Goal: Task Accomplishment & Management: Complete application form

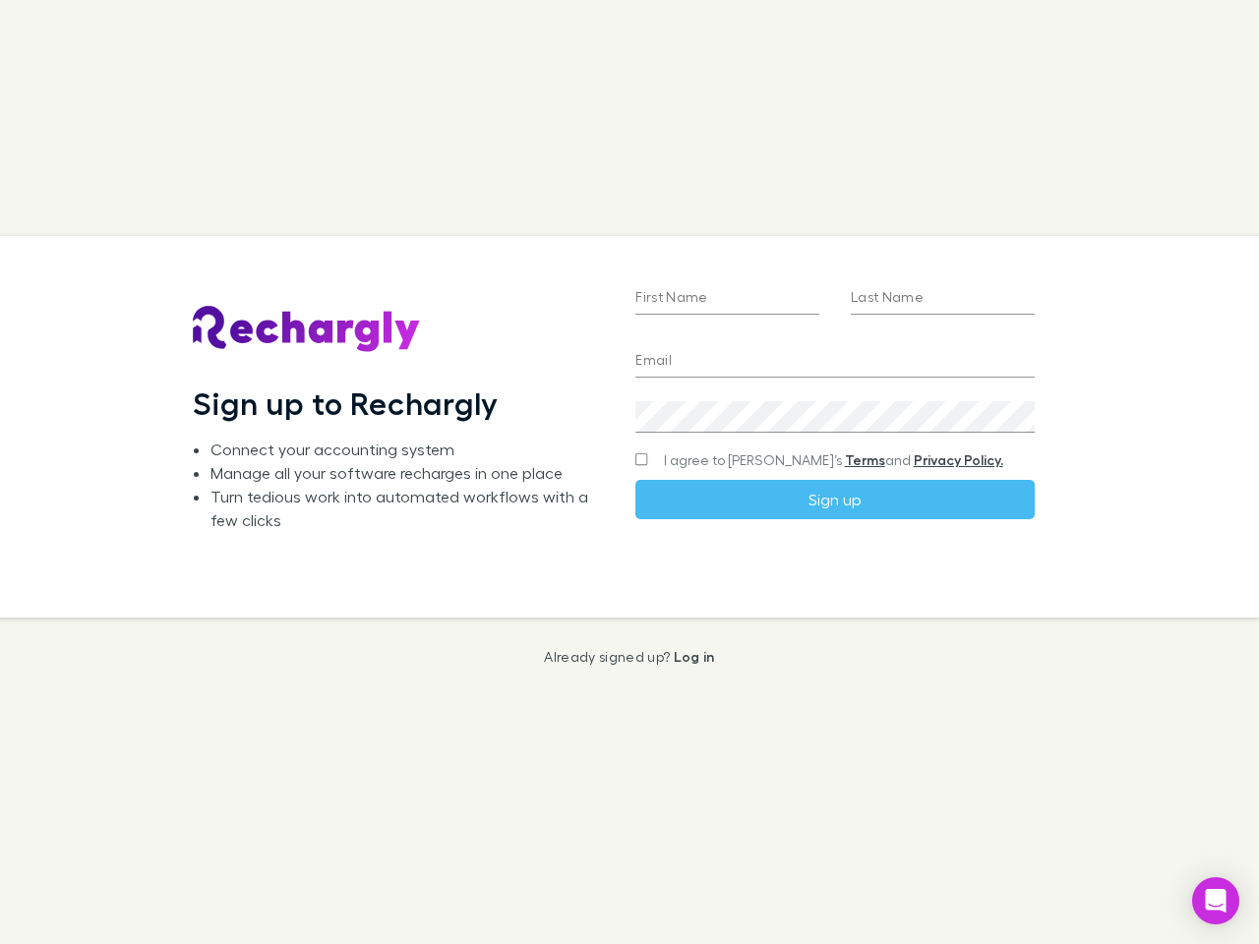
click at [629, 472] on div "First Name Last Name Email Create a password I agree to Rechargly’s Terms and P…" at bounding box center [835, 427] width 430 height 382
click at [727, 299] on input "First Name" at bounding box center [727, 298] width 184 height 31
click at [942, 299] on input "Last Name" at bounding box center [943, 298] width 184 height 31
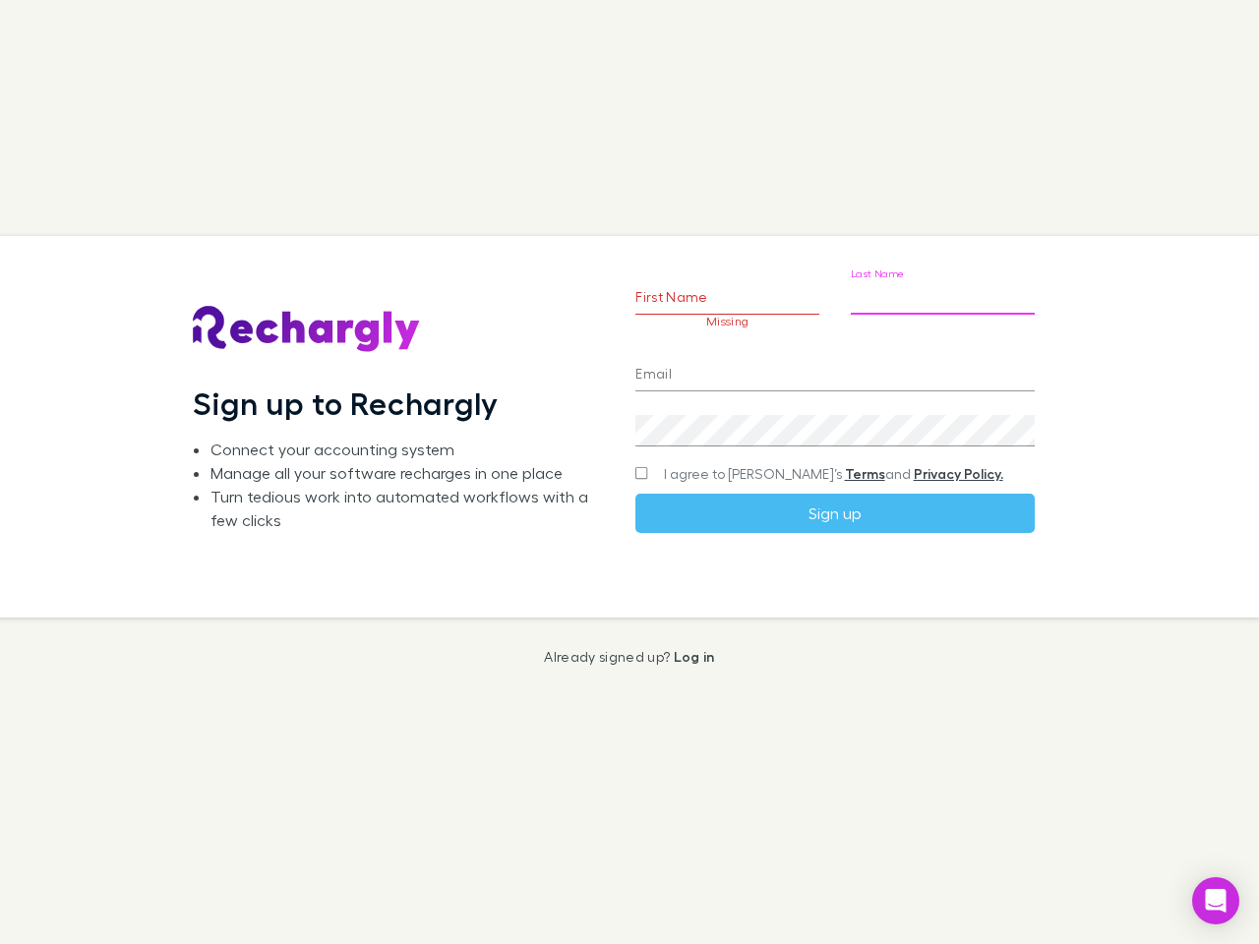
click at [834, 362] on input "Email" at bounding box center [834, 375] width 398 height 31
click at [834, 417] on div "Create a password" at bounding box center [834, 422] width 398 height 47
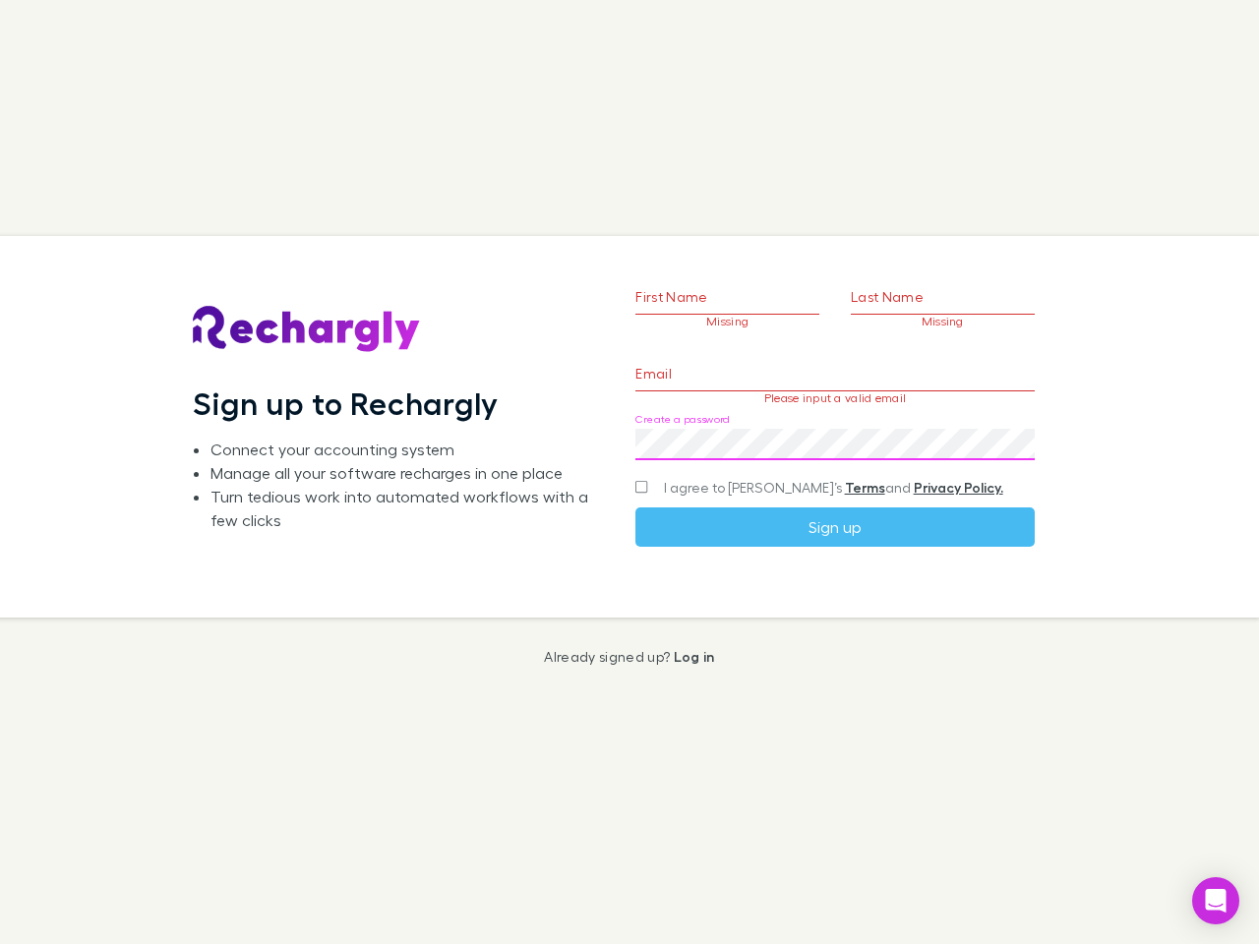
click at [796, 460] on form "First Name Missing Last Name Missing Email Please input a valid email Create a …" at bounding box center [834, 383] width 398 height 327
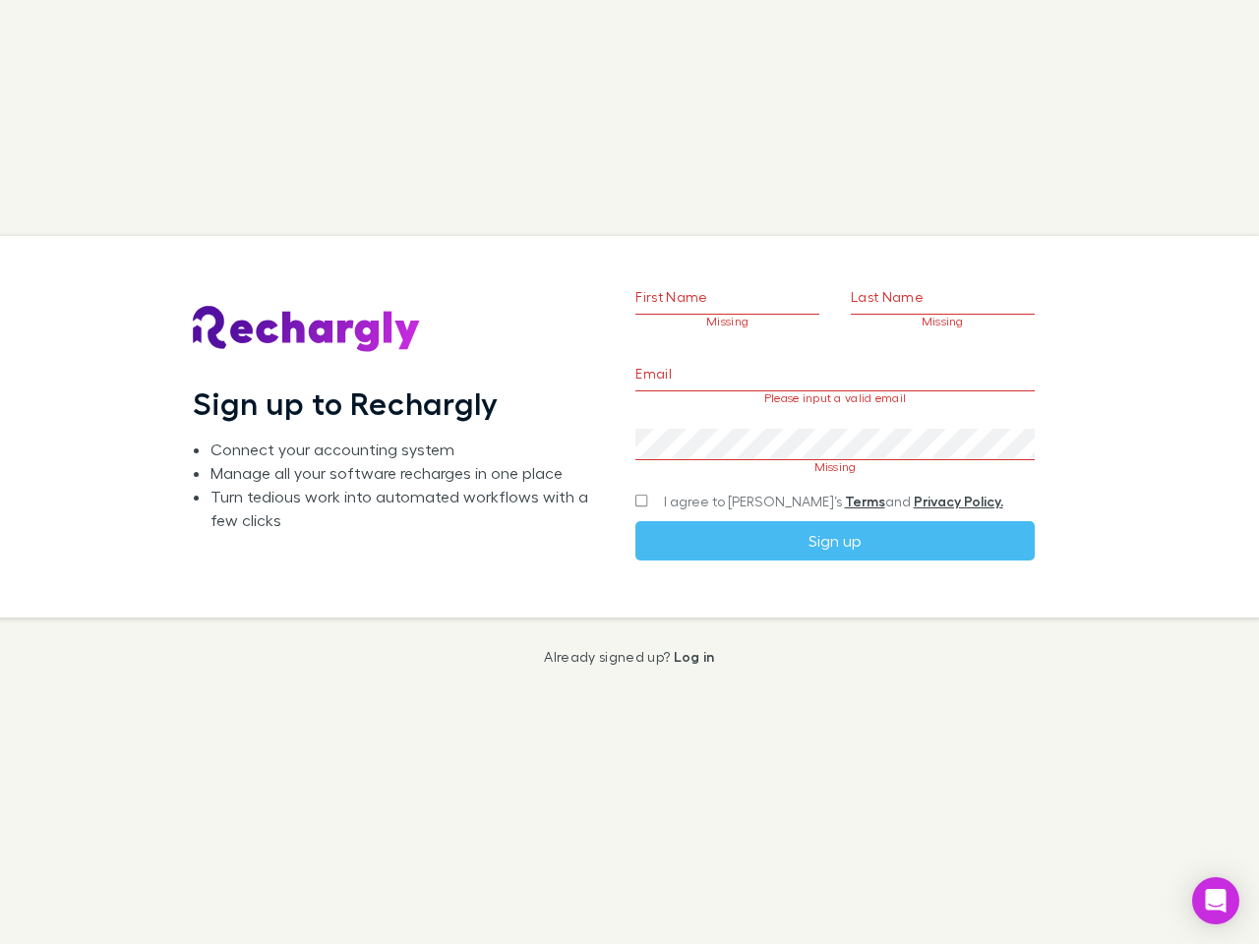
click at [845, 500] on link "Terms" at bounding box center [865, 501] width 40 height 17
click at [1216, 901] on icon "Open Intercom Messenger" at bounding box center [1216, 901] width 21 height 24
